Goal: Navigation & Orientation: Understand site structure

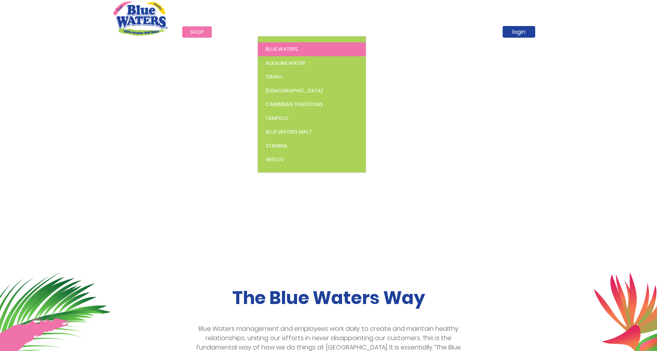
click at [281, 48] on span "Blue Waters" at bounding box center [282, 48] width 32 height 7
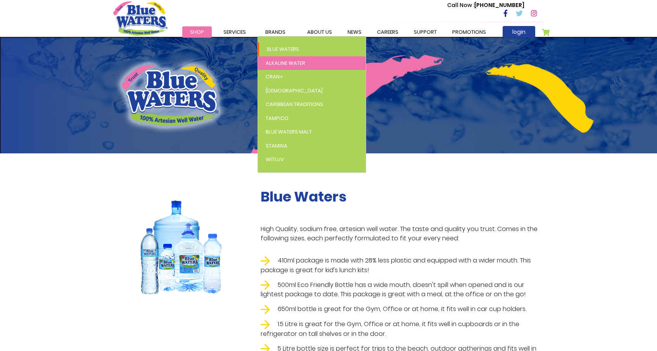
click at [284, 64] on span "Alkaline Water" at bounding box center [286, 62] width 40 height 7
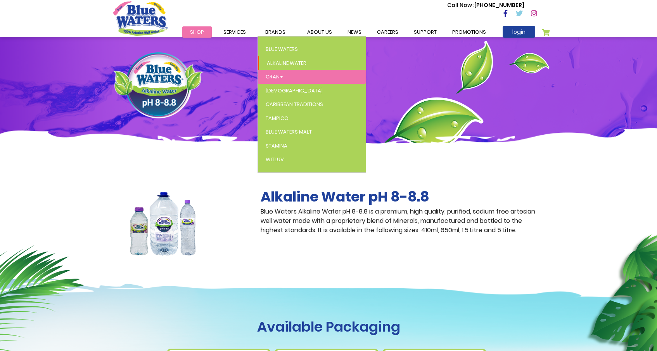
click at [276, 80] on link "Cran+" at bounding box center [312, 77] width 108 height 14
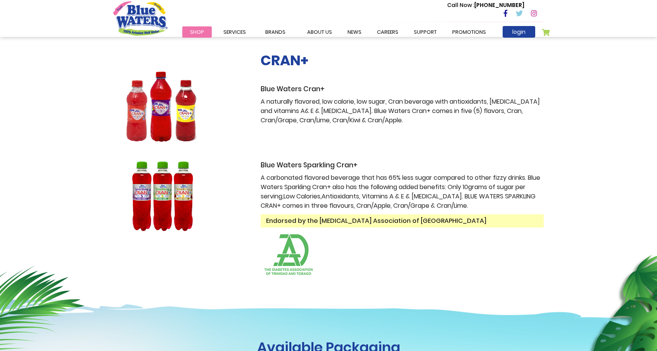
scroll to position [126, 0]
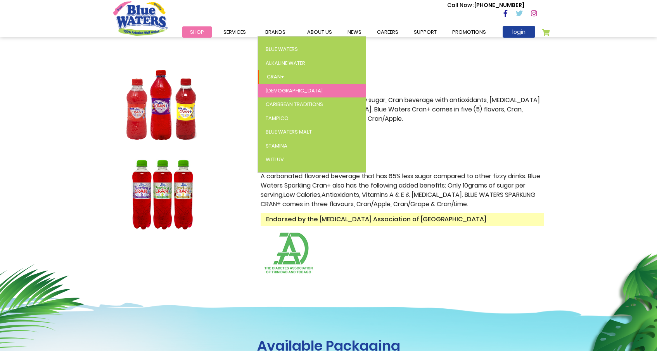
click at [270, 88] on span "[DEMOGRAPHIC_DATA]" at bounding box center [294, 90] width 57 height 7
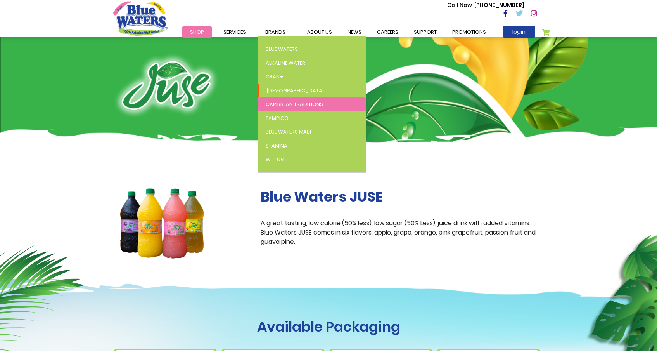
click at [273, 102] on span "Caribbean Traditions" at bounding box center [294, 103] width 57 height 7
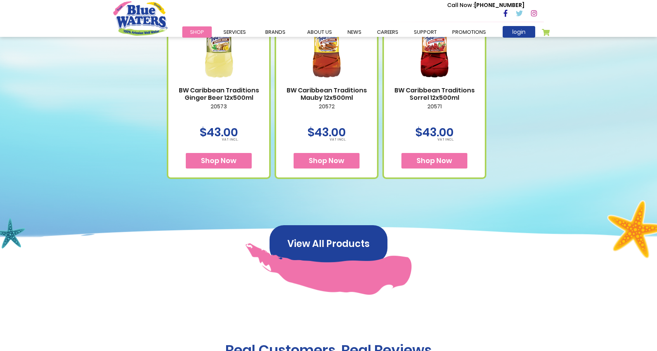
scroll to position [426, 0]
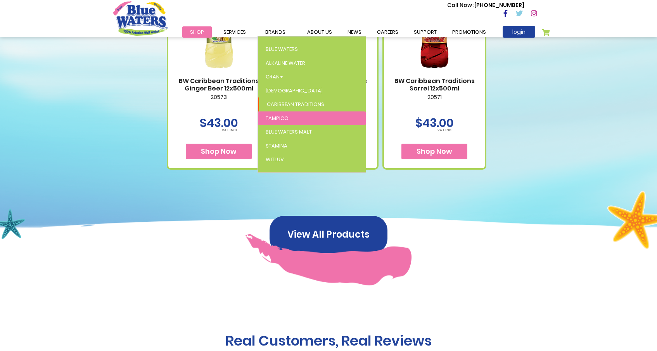
click at [269, 118] on span "Tampico" at bounding box center [277, 117] width 23 height 7
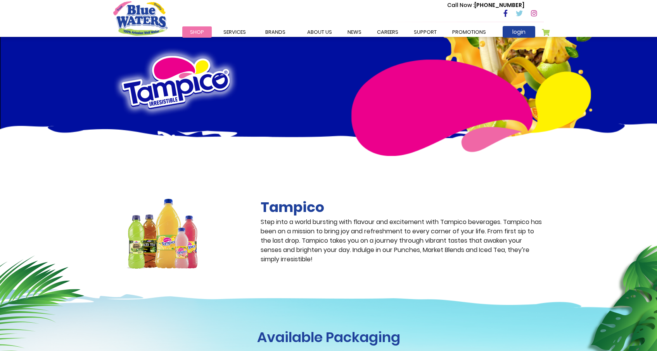
scroll to position [14, 0]
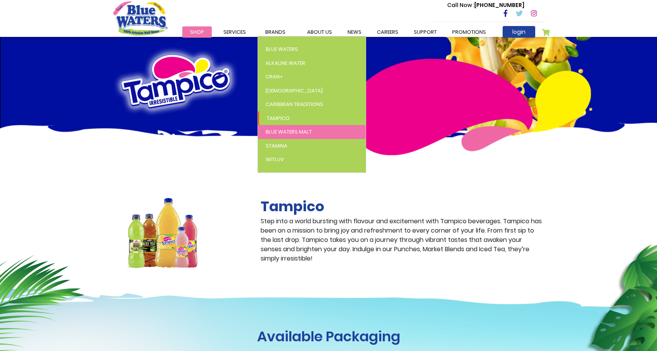
click at [272, 130] on span "Blue Waters Malt" at bounding box center [289, 131] width 46 height 7
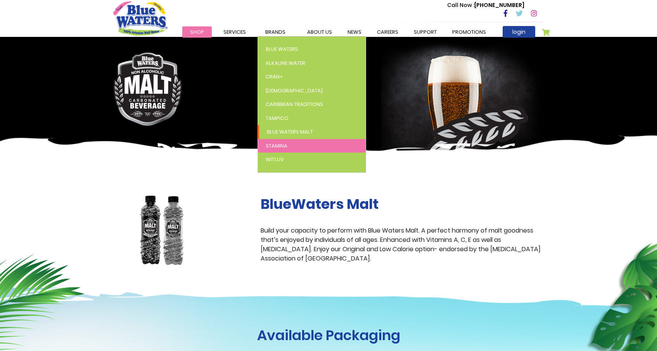
click at [276, 144] on span "Stamina" at bounding box center [277, 145] width 22 height 7
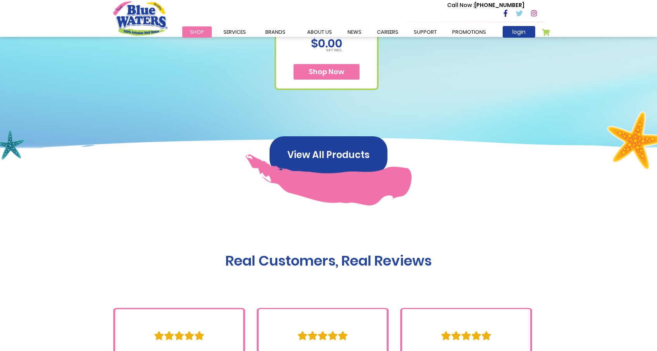
scroll to position [550, 0]
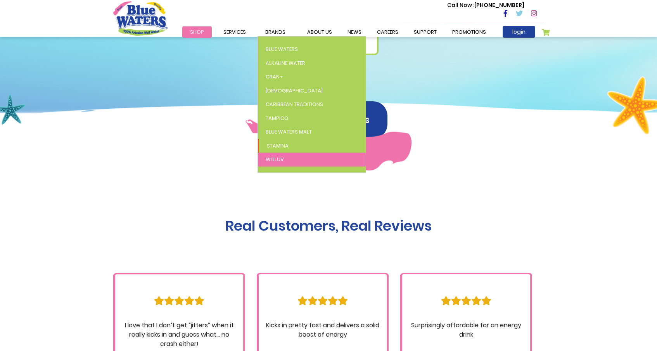
click at [275, 155] on link "WitLuv" at bounding box center [312, 159] width 108 height 14
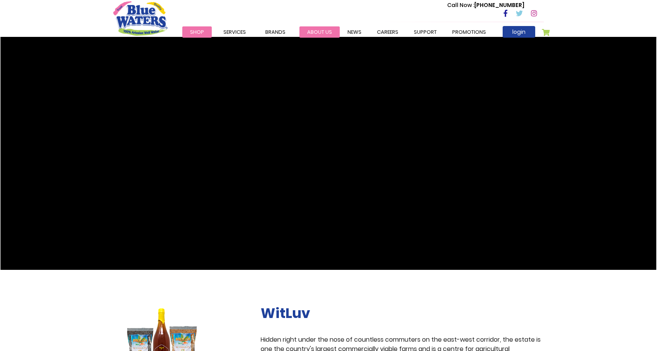
click at [326, 30] on link "about us" at bounding box center [320, 31] width 40 height 11
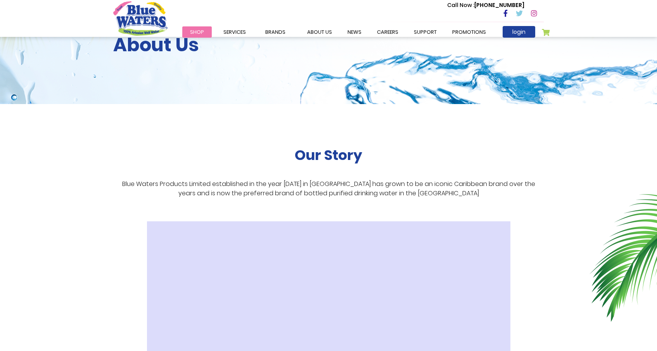
scroll to position [42, 0]
